Goal: Check status

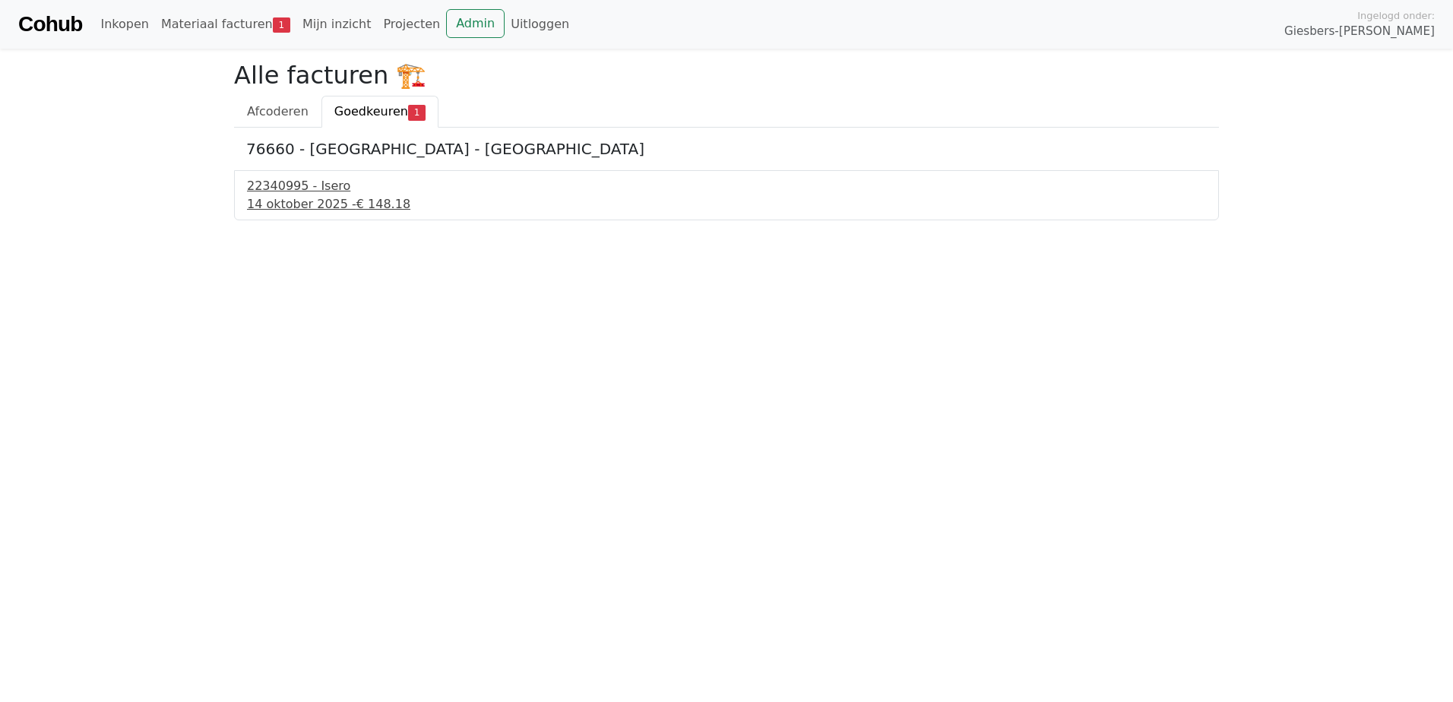
click at [266, 197] on div "14 oktober 2025 - € 148.18" at bounding box center [726, 204] width 959 height 18
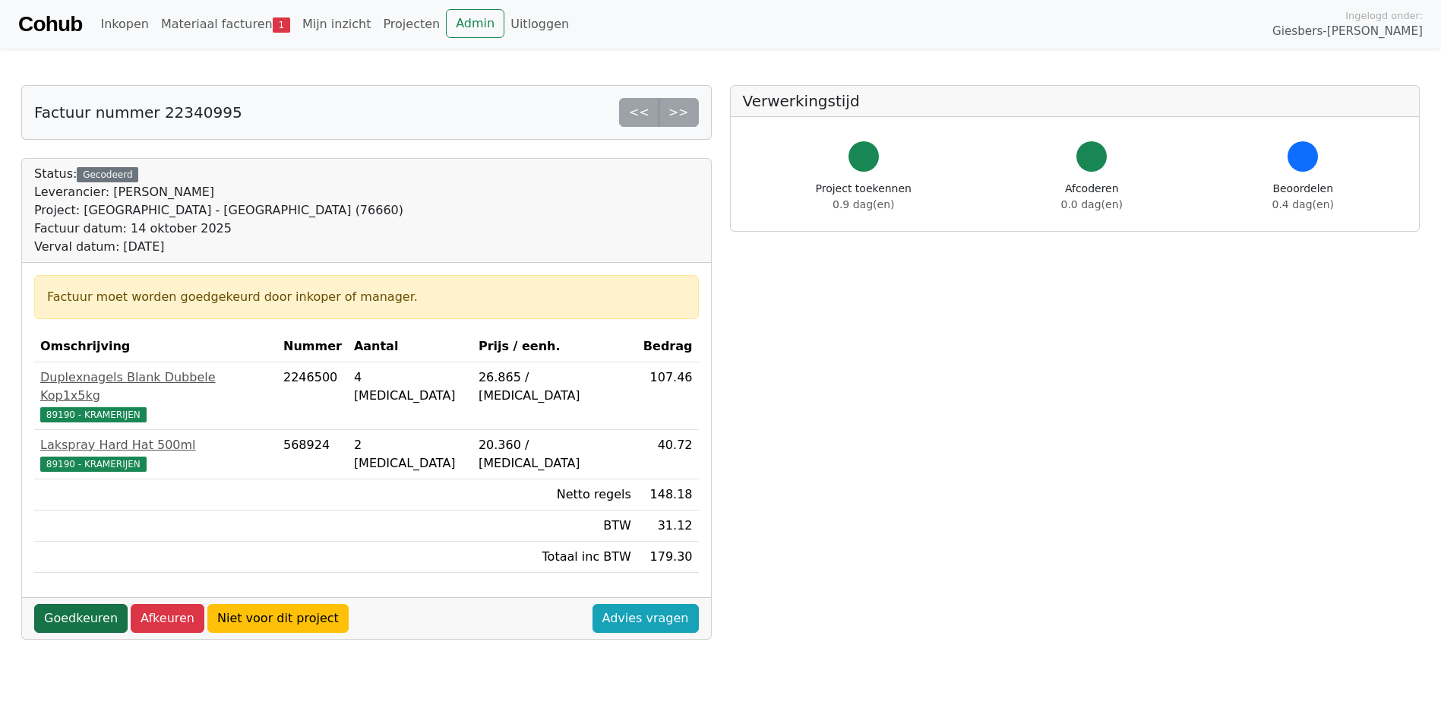
click at [97, 604] on link "Goedkeuren" at bounding box center [80, 618] width 93 height 29
